Goal: Information Seeking & Learning: Find specific fact

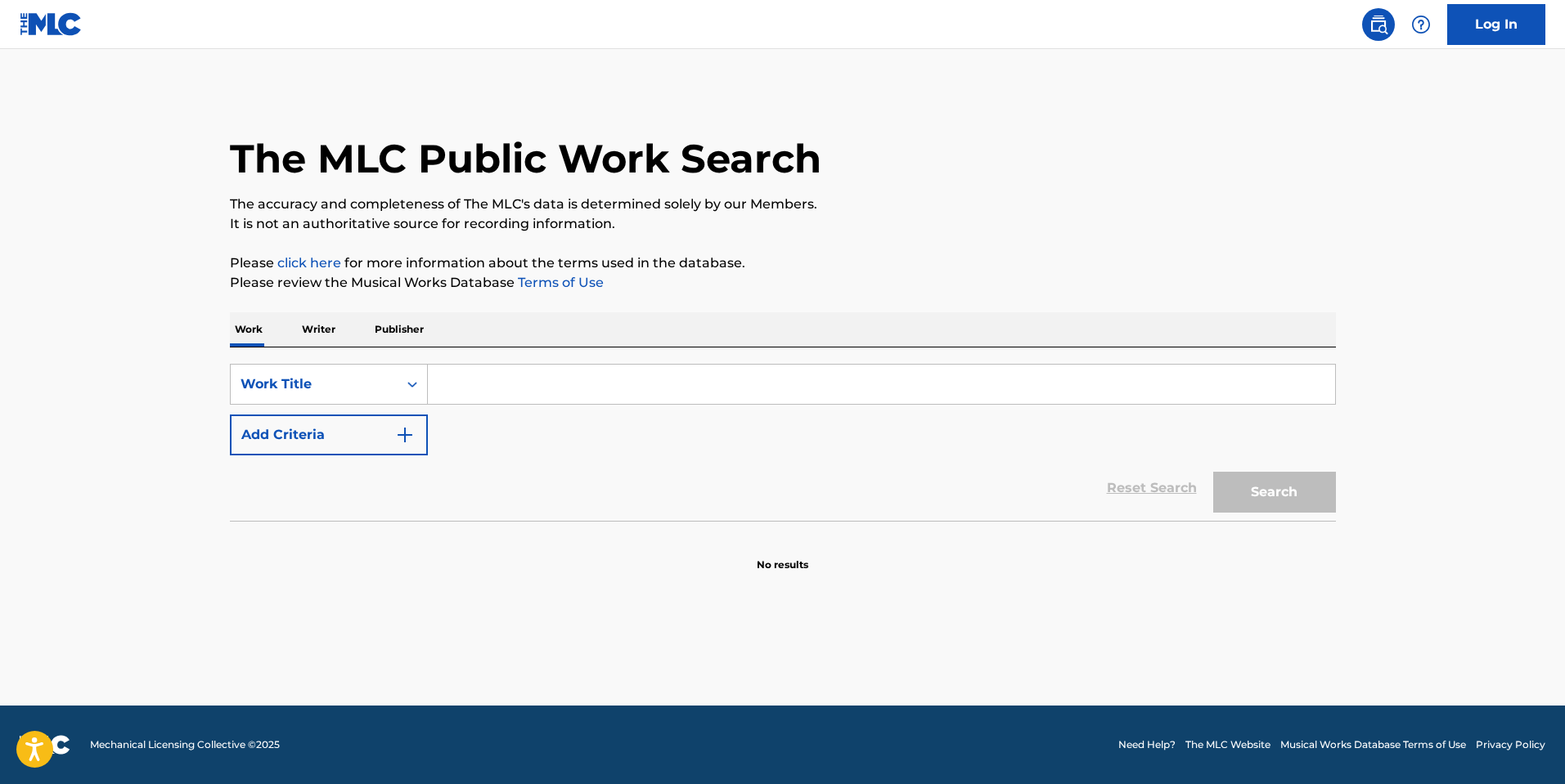
click at [625, 357] on div "SearchWithCriteria7c8cfbee-b7df-4a7b-b4a9-ee892b1122fc Work Title Add Criteria …" at bounding box center [782, 433] width 1106 height 173
click at [567, 408] on div "SearchWithCriteria7c8cfbee-b7df-4a7b-b4a9-ee892b1122fc Work Title Add Criteria" at bounding box center [782, 409] width 1106 height 91
click at [596, 384] on input "Search Form" at bounding box center [881, 384] width 907 height 39
paste input "I.BYEOL"
type input "I.BYEOL"
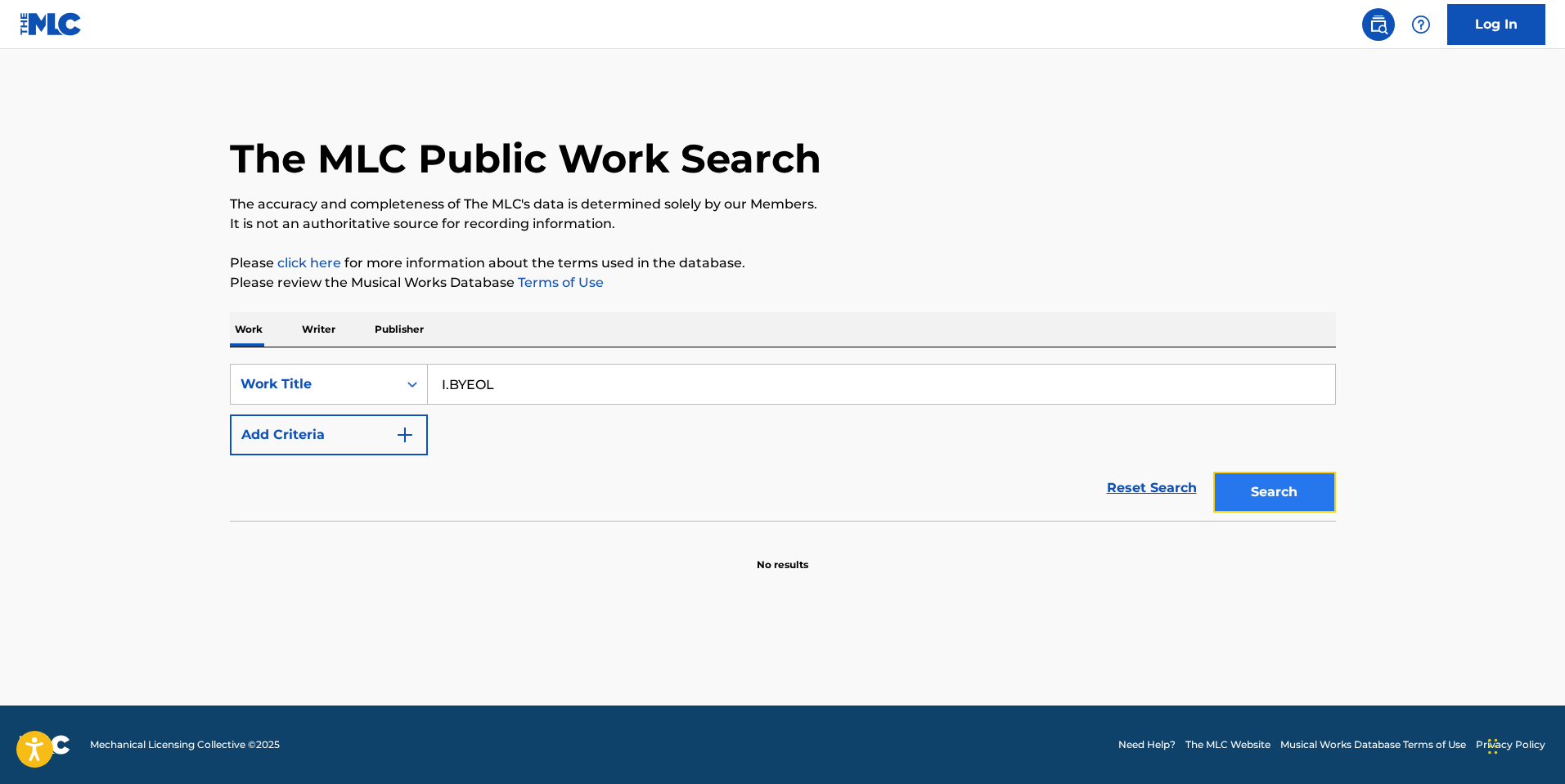
click at [1300, 486] on button "Search" at bounding box center [1274, 492] width 123 height 41
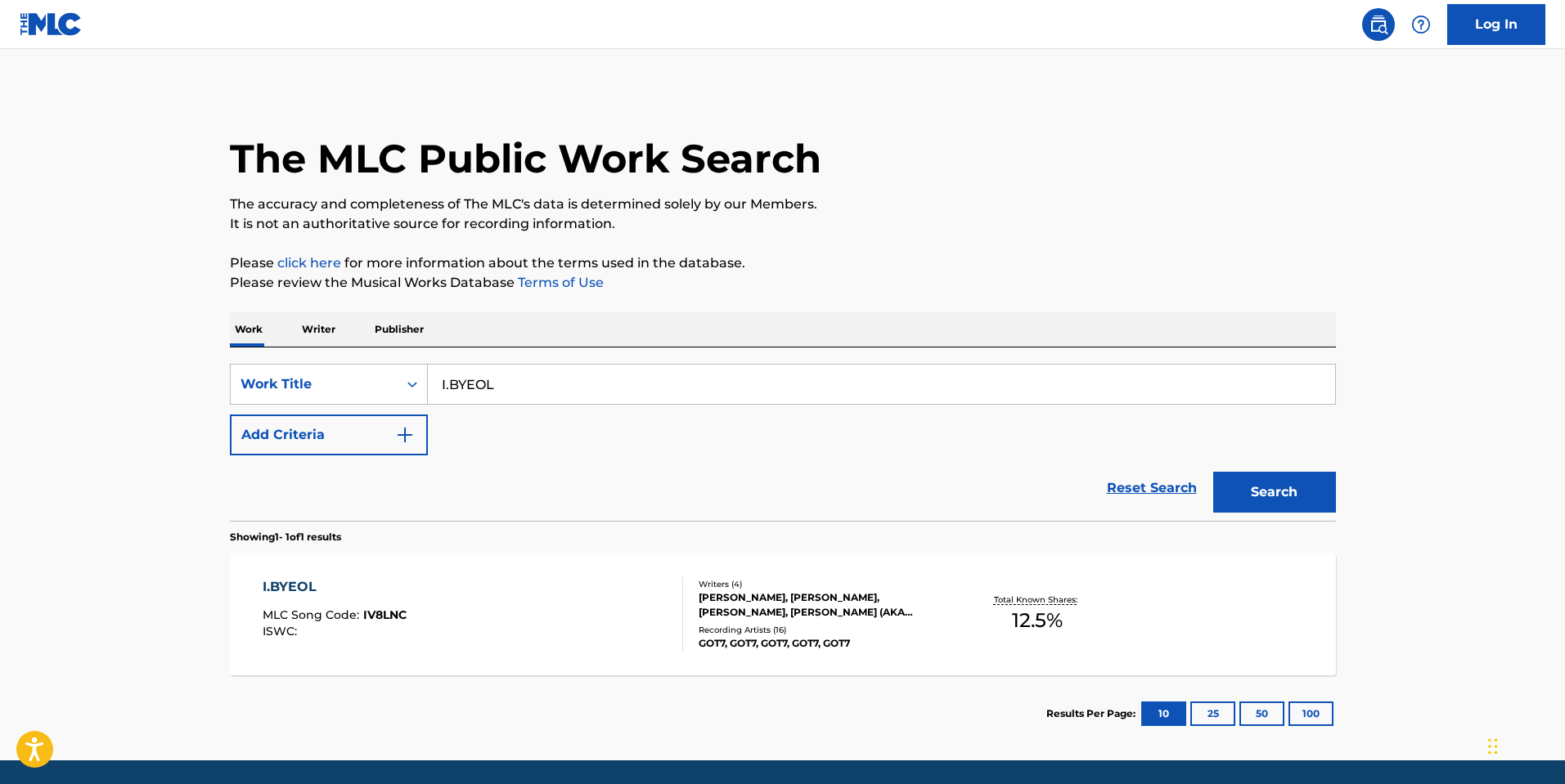
click at [631, 633] on div "I.BYEOL MLC Song Code : IV8LNC ISWC :" at bounding box center [473, 613] width 420 height 74
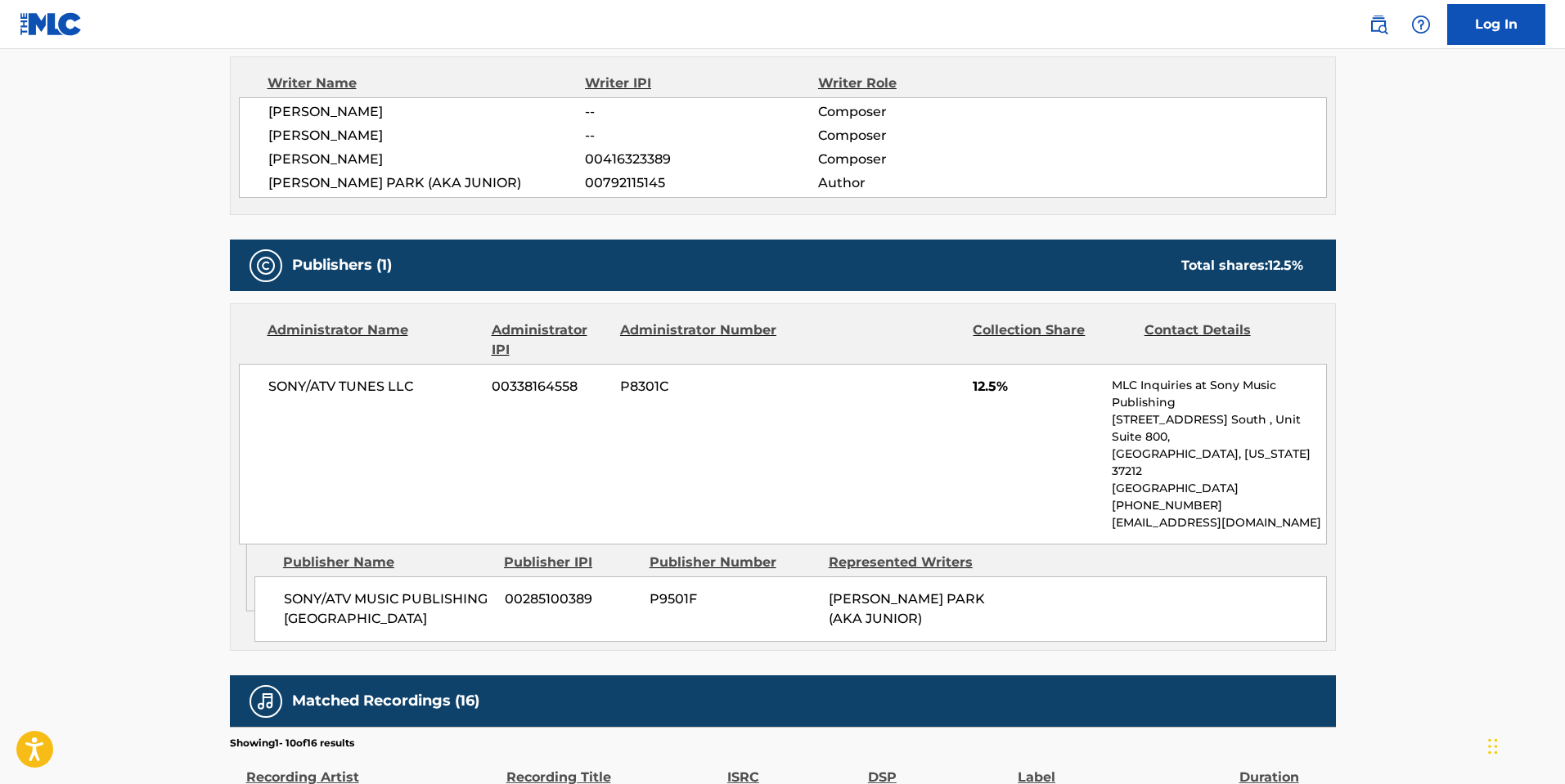
scroll to position [573, 0]
